Goal: Task Accomplishment & Management: Manage account settings

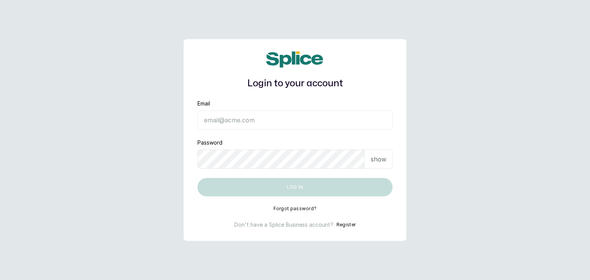
click at [222, 116] on input "Email" at bounding box center [294, 120] width 195 height 19
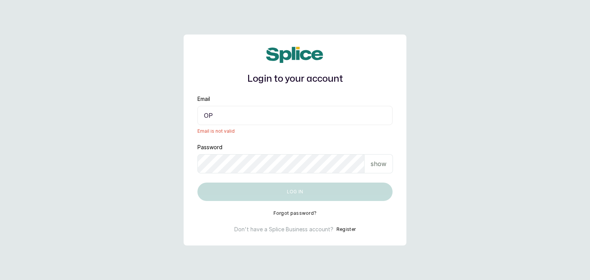
type input "O"
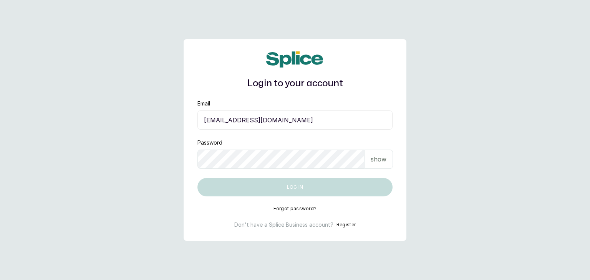
type input "operations@ajskylar.com"
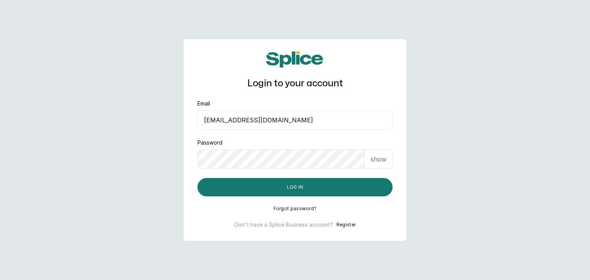
click at [381, 154] on div "show" at bounding box center [379, 159] width 28 height 19
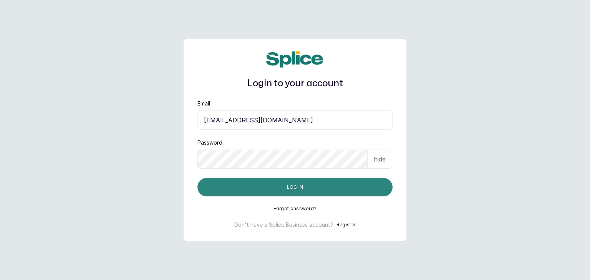
click at [217, 185] on button "Log in" at bounding box center [294, 187] width 195 height 18
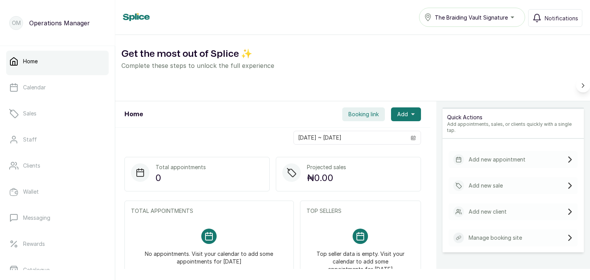
click at [61, 71] on link "Home" at bounding box center [57, 62] width 103 height 22
click at [53, 95] on link "Calendar" at bounding box center [57, 88] width 103 height 22
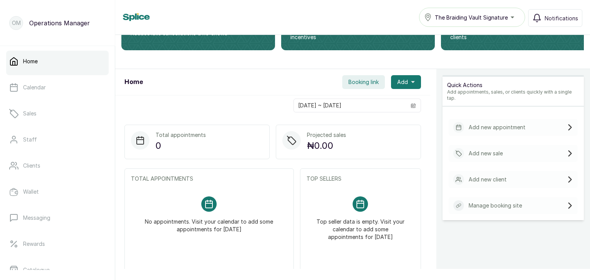
scroll to position [94, 0]
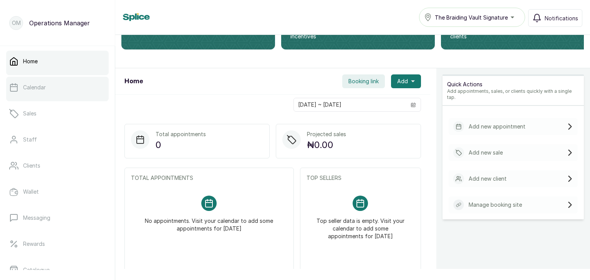
click at [54, 88] on link "Calendar" at bounding box center [57, 88] width 103 height 22
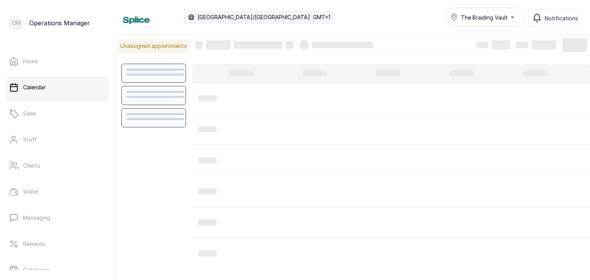
click at [56, 85] on link "Calendar" at bounding box center [57, 88] width 103 height 22
